Goal: Find contact information: Find contact information

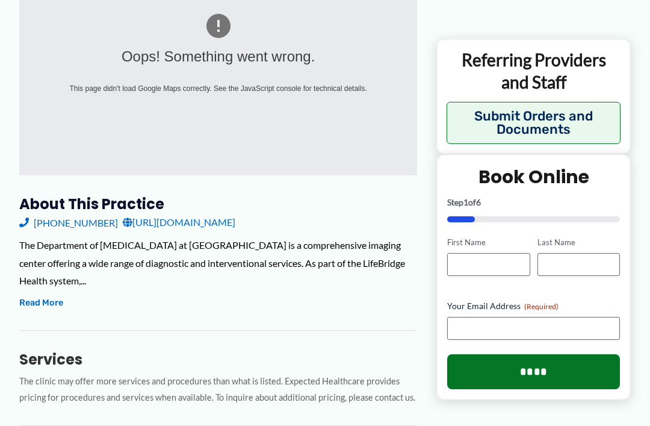
scroll to position [263, 0]
click at [235, 223] on link "[URL][DOMAIN_NAME]" at bounding box center [179, 222] width 113 height 18
